Goal: Check status: Check status

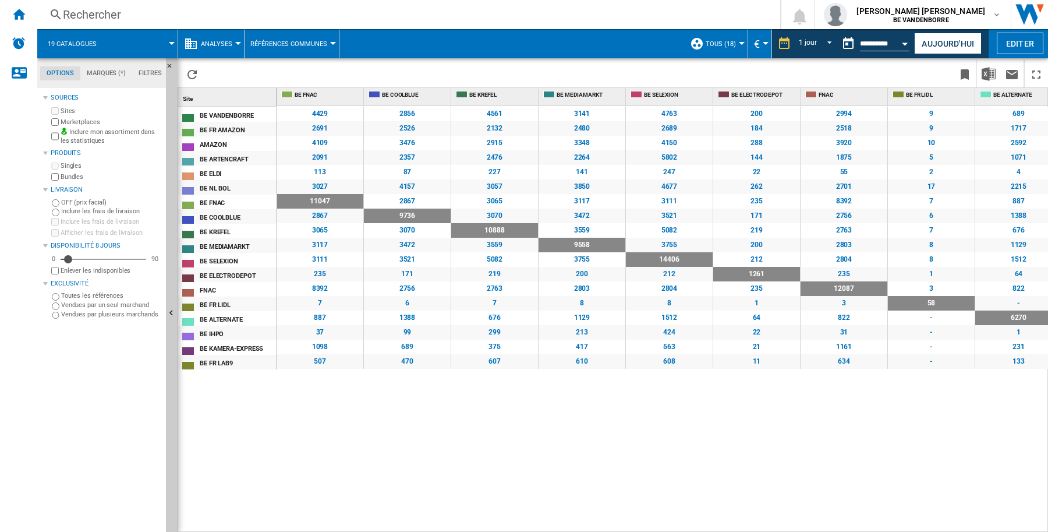
click at [50, 388] on div "Sources Sites Marketplaces Inclure mon assortiment dans les statistiques Produi…" at bounding box center [102, 310] width 118 height 441
click at [904, 45] on button "Open calendar" at bounding box center [905, 41] width 21 height 21
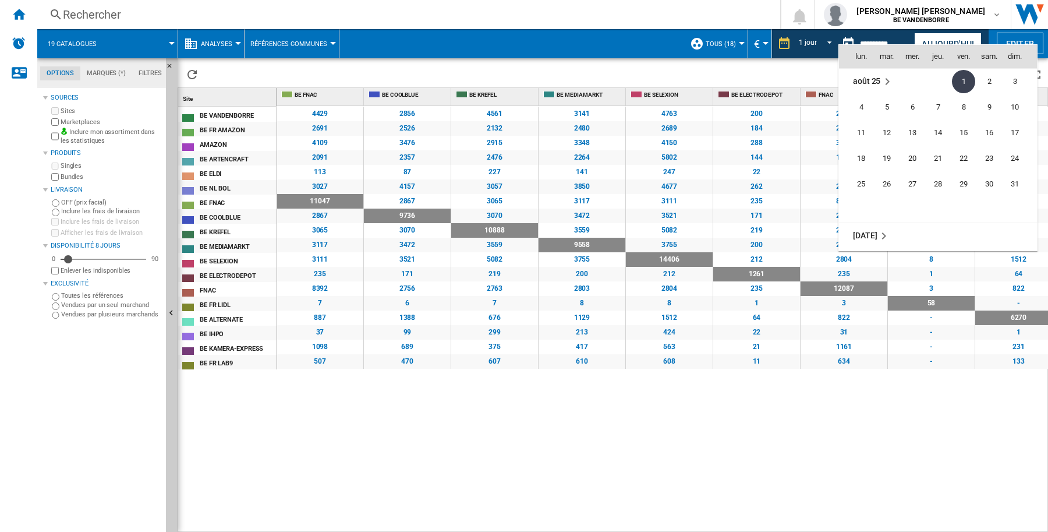
click at [886, 83] on md-icon "August 2025" at bounding box center [888, 82] width 14 height 14
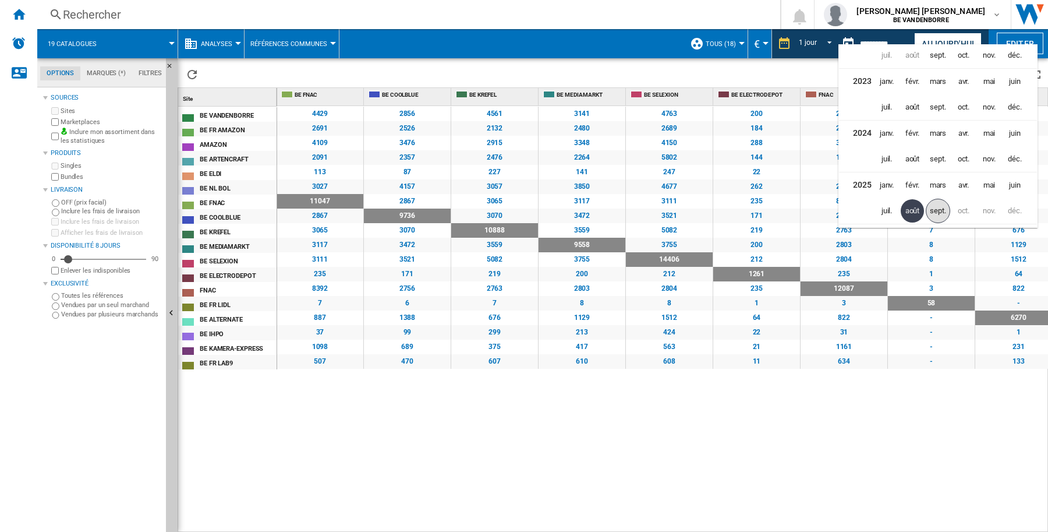
click at [936, 218] on span "sept." at bounding box center [938, 211] width 24 height 24
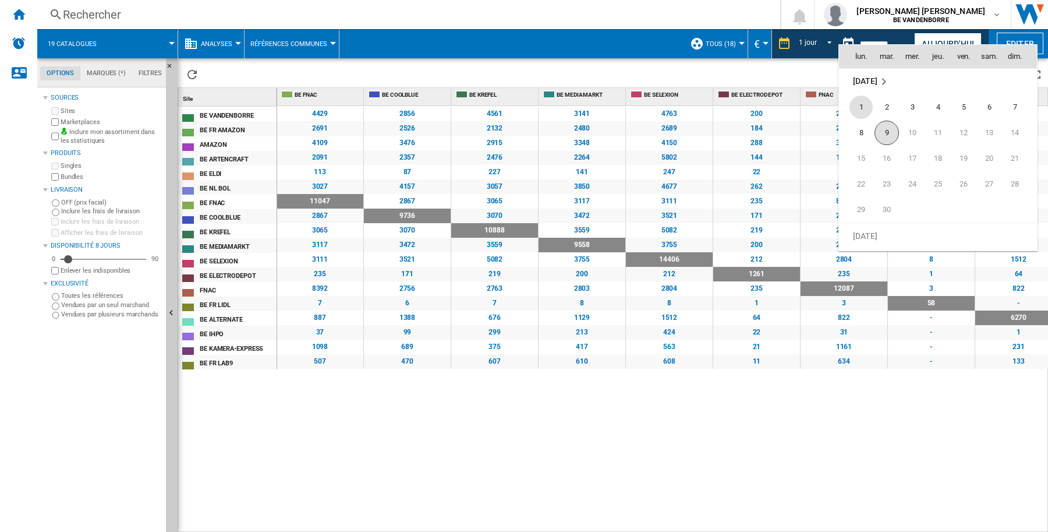
click at [879, 134] on span "9" at bounding box center [887, 133] width 24 height 24
type input "**********"
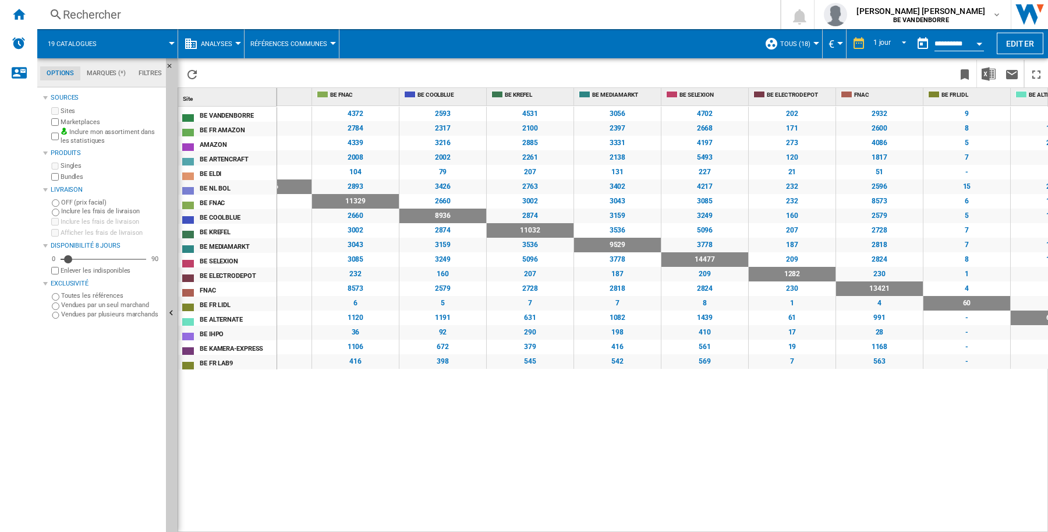
scroll to position [0, 517]
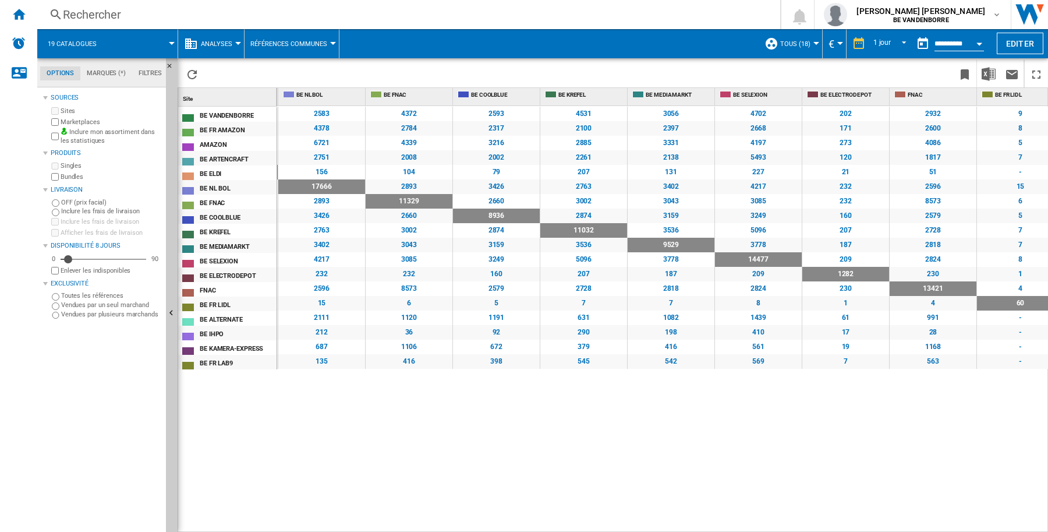
click at [1017, 454] on div "9124 1815 2800 2261 203 2583 4372 2593 4531 3056 4702 202 2932 9 653 233 519 31…" at bounding box center [663, 319] width 772 height 427
click at [980, 44] on div "Open calendar" at bounding box center [980, 44] width 6 height 3
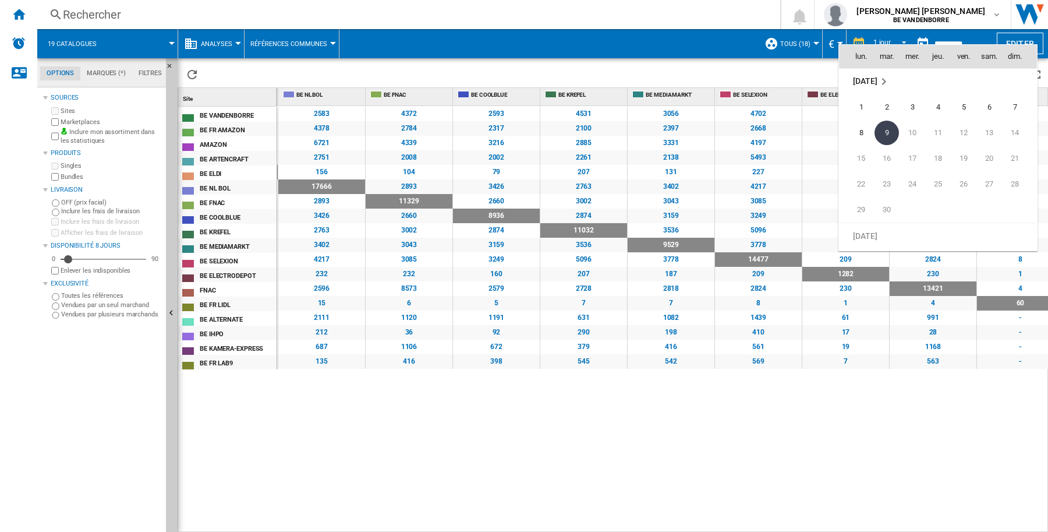
click at [877, 79] on span "[DATE]" at bounding box center [865, 80] width 24 height 9
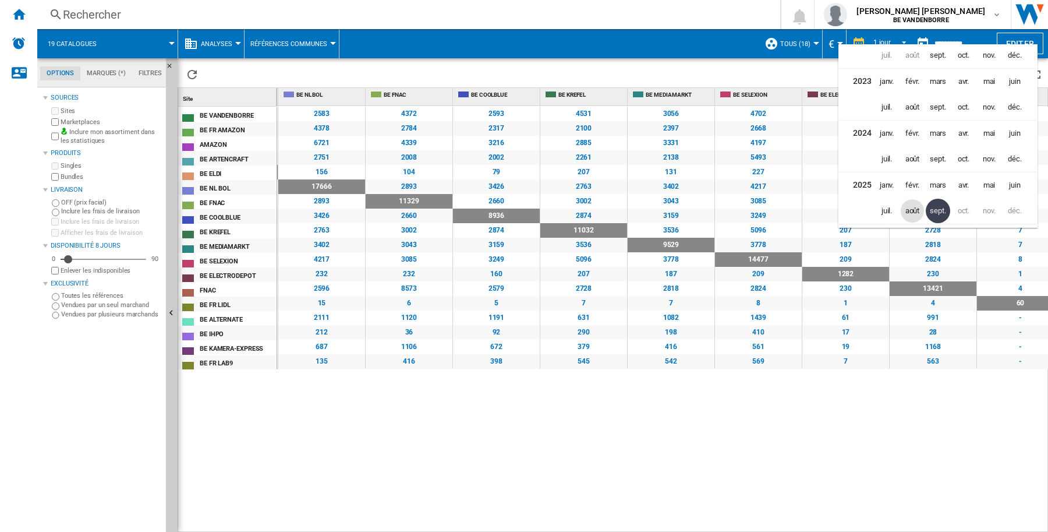
click at [907, 211] on span "août" at bounding box center [912, 210] width 23 height 23
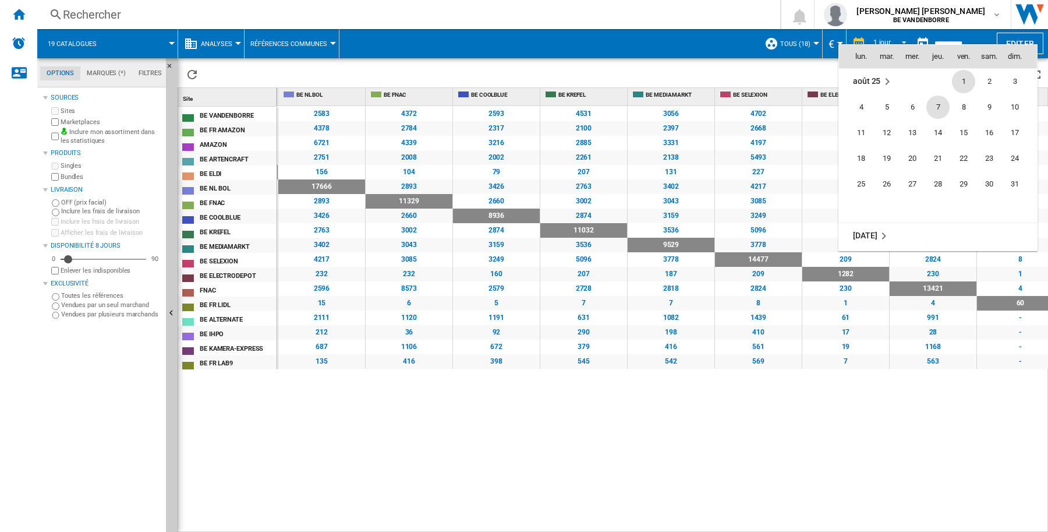
click at [936, 109] on span "7" at bounding box center [938, 107] width 23 height 23
type input "**********"
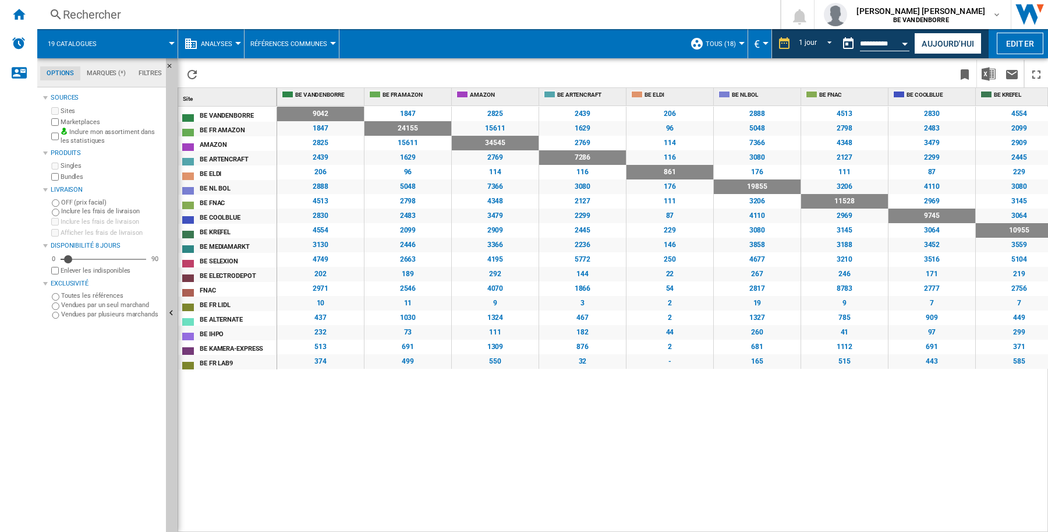
click at [712, 470] on div "9042 1847 2825 2439 206 2888 4513 2830 4554 3130 4749 202 2971 10 437 232 513 3…" at bounding box center [663, 319] width 772 height 427
drag, startPoint x: 518, startPoint y: 526, endPoint x: 577, endPoint y: 524, distance: 58.8
click at [577, 524] on div "9042 1847 2825 2439 206 2888 4513 2830 4554 3130 4749 202 2971 10 437 232 513 3…" at bounding box center [663, 319] width 772 height 427
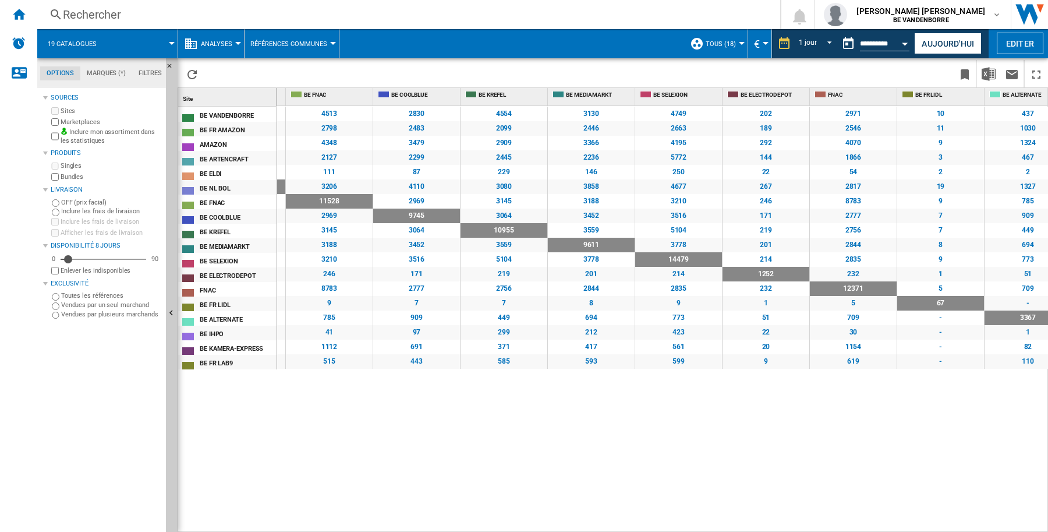
scroll to position [0, 516]
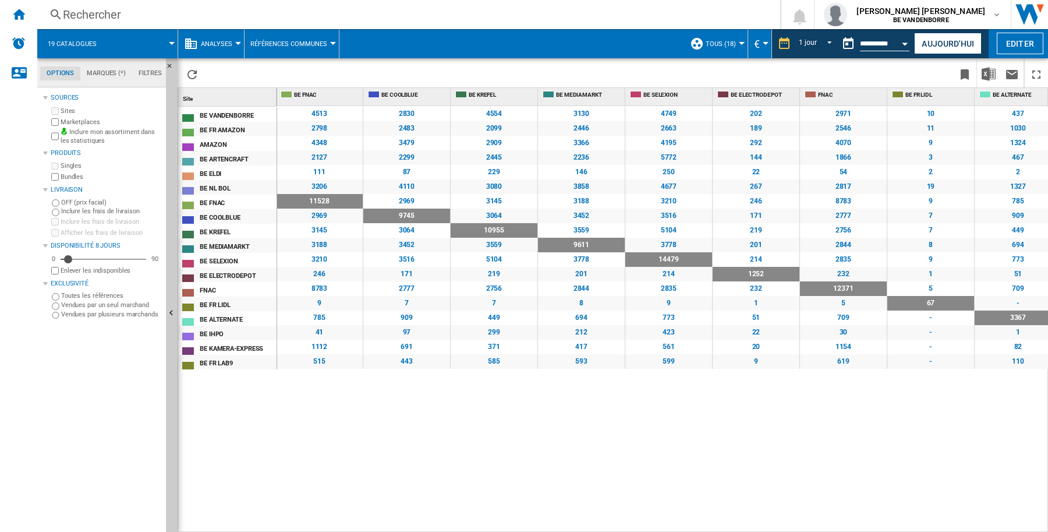
drag, startPoint x: 606, startPoint y: 526, endPoint x: 578, endPoint y: 517, distance: 29.8
click at [578, 517] on div "9042 1847 2825 2439 206 2888 4513 2830 4554 3130 4749 202 2971 10 437 232 513 3…" at bounding box center [663, 319] width 772 height 427
drag, startPoint x: 564, startPoint y: 526, endPoint x: 651, endPoint y: 531, distance: 86.9
click at [651, 531] on div "9042 1847 2825 2439 206 2888 4513 2830 4554 3130 4749 202 2971 10 437 232 513 3…" at bounding box center [663, 319] width 772 height 427
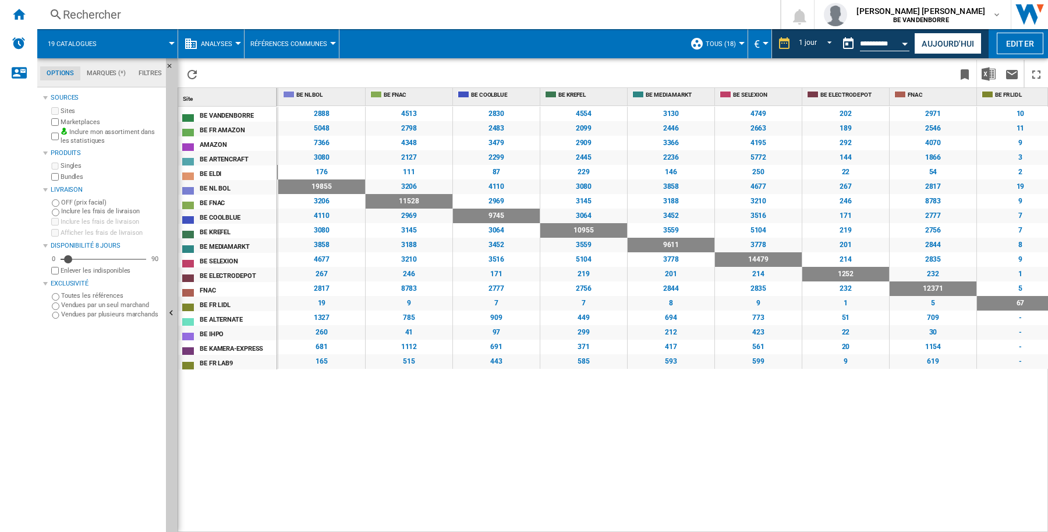
scroll to position [0, 437]
click at [120, 425] on div "Sources Sites Marketplaces Inclure mon assortiment dans les statistiques Produi…" at bounding box center [102, 310] width 118 height 441
